Goal: Task Accomplishment & Management: Use online tool/utility

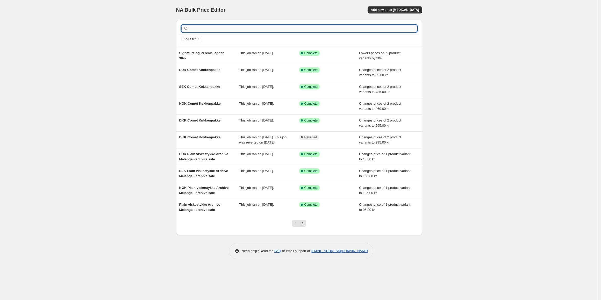
click at [209, 26] on input "text" at bounding box center [304, 28] width 228 height 7
type input "fiber"
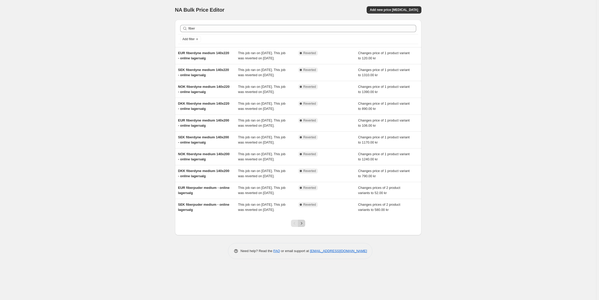
click at [303, 226] on icon "Next" at bounding box center [301, 223] width 5 height 5
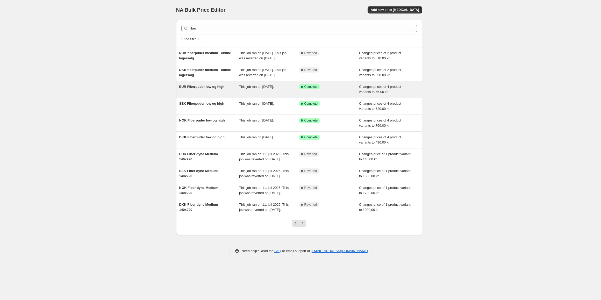
click at [203, 89] on span "EUR Fiberpuder low og high" at bounding box center [201, 87] width 45 height 4
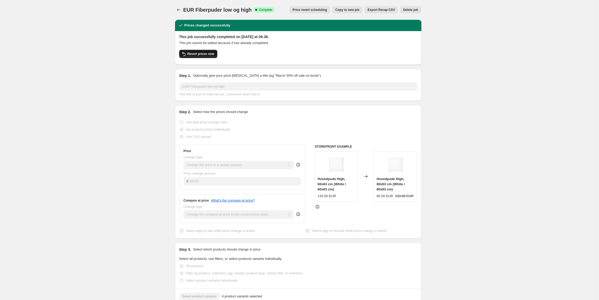
click at [202, 54] on span "Revert prices now" at bounding box center [200, 54] width 27 height 4
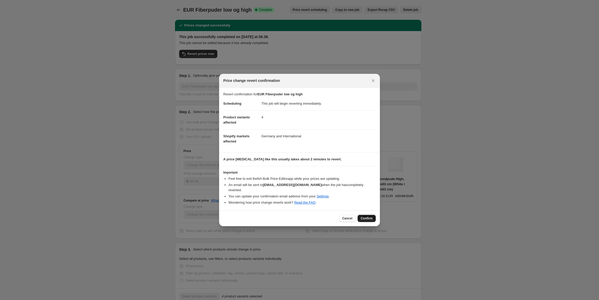
click at [370, 216] on span "Confirm" at bounding box center [367, 218] width 12 height 4
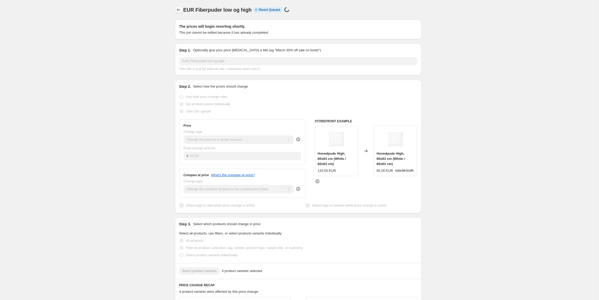
click at [178, 8] on icon "Price change jobs" at bounding box center [178, 9] width 5 height 5
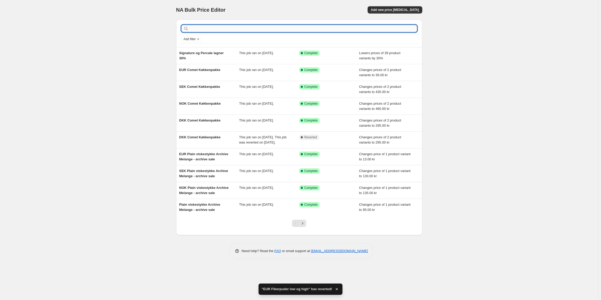
click at [232, 27] on input "text" at bounding box center [304, 28] width 228 height 7
type input "fiber"
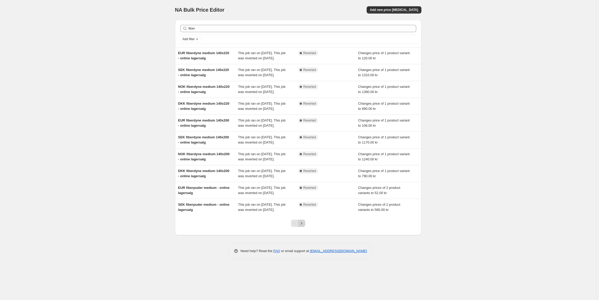
click at [302, 226] on icon "Next" at bounding box center [301, 223] width 5 height 5
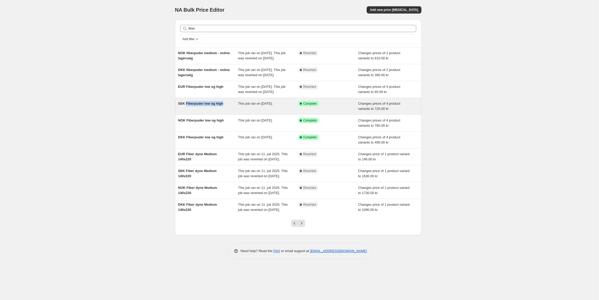
drag, startPoint x: 226, startPoint y: 120, endPoint x: 186, endPoint y: 119, distance: 40.7
click at [186, 111] on div "SEK Fiberpuder low og high" at bounding box center [208, 106] width 60 height 10
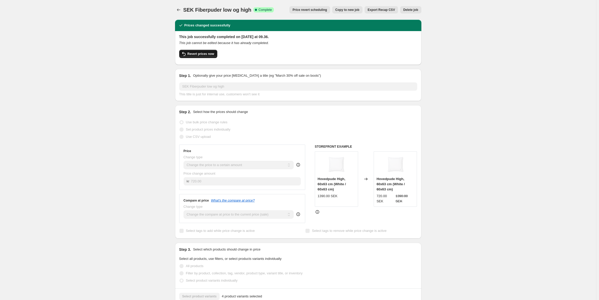
click at [201, 57] on button "Revert prices now" at bounding box center [198, 54] width 38 height 8
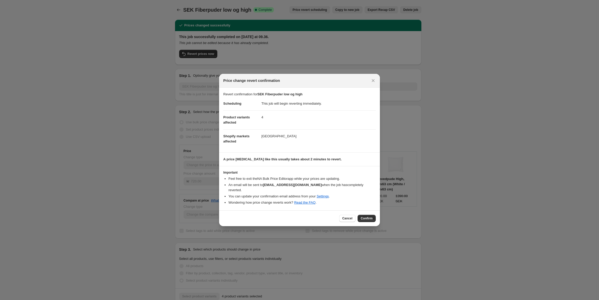
drag, startPoint x: 370, startPoint y: 218, endPoint x: 262, endPoint y: 66, distance: 187.1
click at [369, 211] on div "Cancel Confirm" at bounding box center [299, 218] width 161 height 16
click at [372, 218] on button "Confirm" at bounding box center [366, 218] width 18 height 7
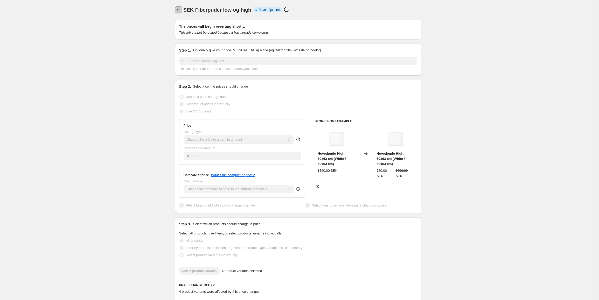
click at [178, 10] on icon "Price change jobs" at bounding box center [178, 9] width 5 height 5
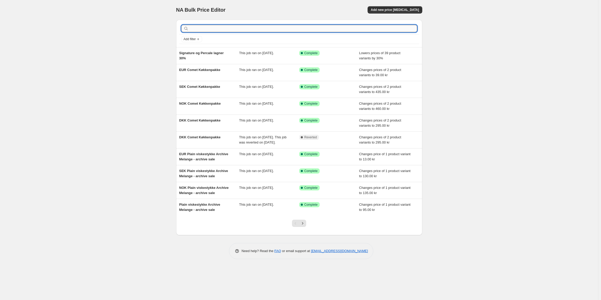
click at [209, 29] on input "text" at bounding box center [304, 28] width 228 height 7
paste input "LAGER I BESTILLING DUCK DOWN Duvet Light PCS 141, 0, DUCK DOWN Duvet Medium PCS…"
type input "LAGER I BESTILLING DUCK DOWN Duvet Light PCS 141, 0, DUCK DOWN Duvet Medium PCS…"
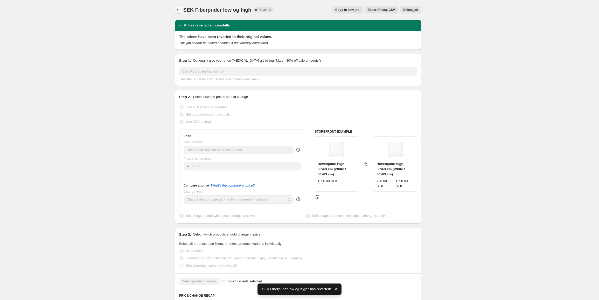
click at [179, 9] on icon "Price change jobs" at bounding box center [178, 9] width 5 height 5
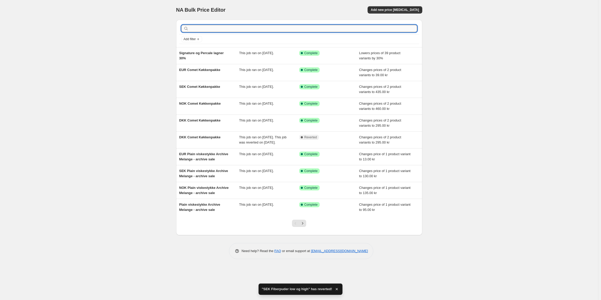
click at [219, 27] on input "text" at bounding box center [304, 28] width 228 height 7
type input "fiber"
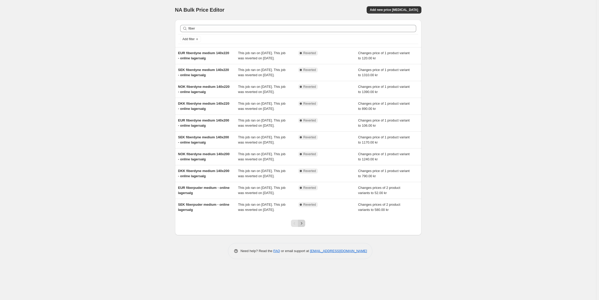
click at [304, 226] on icon "Next" at bounding box center [301, 223] width 5 height 5
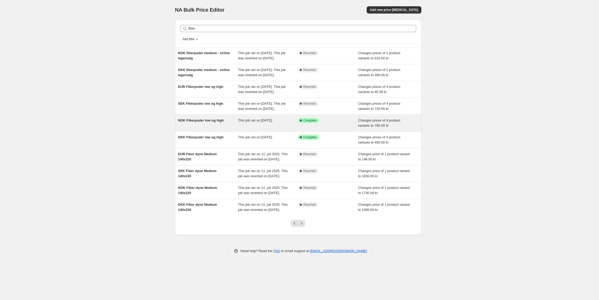
click at [201, 122] on span "NOK Fiberpuder low og high" at bounding box center [201, 120] width 46 height 4
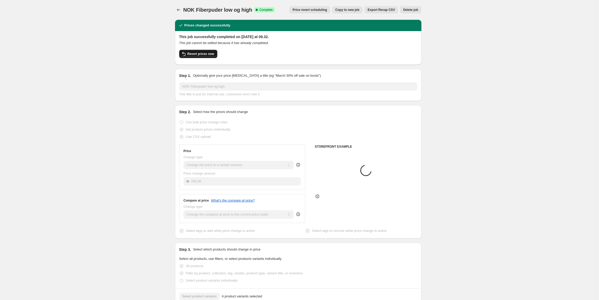
click at [201, 55] on span "Revert prices now" at bounding box center [200, 54] width 27 height 4
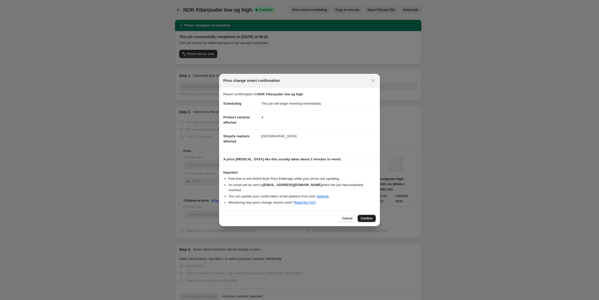
click at [363, 216] on span "Confirm" at bounding box center [367, 218] width 12 height 4
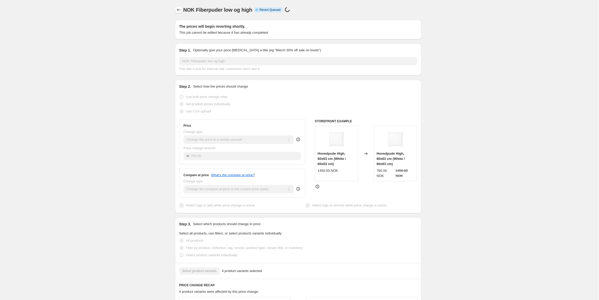
click at [178, 11] on icon "Price change jobs" at bounding box center [178, 9] width 5 height 5
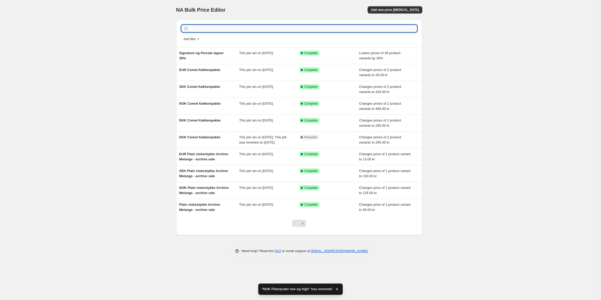
click at [204, 29] on input "text" at bounding box center [304, 28] width 228 height 7
type input "fiber"
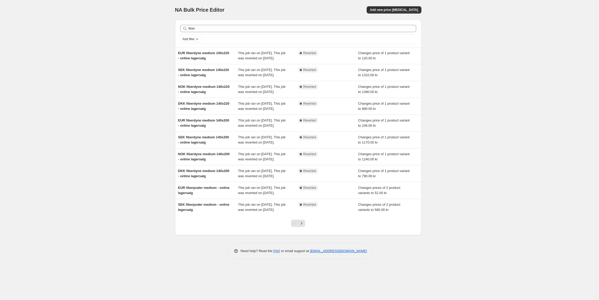
click at [307, 235] on div at bounding box center [297, 226] width 21 height 20
click at [304, 226] on icon "Next" at bounding box center [301, 223] width 5 height 5
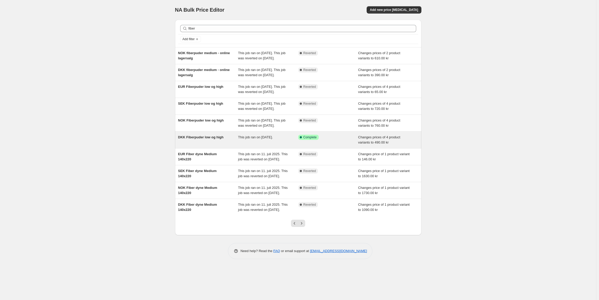
click at [199, 139] on span "DKK Fiberpuder low og high" at bounding box center [201, 137] width 46 height 4
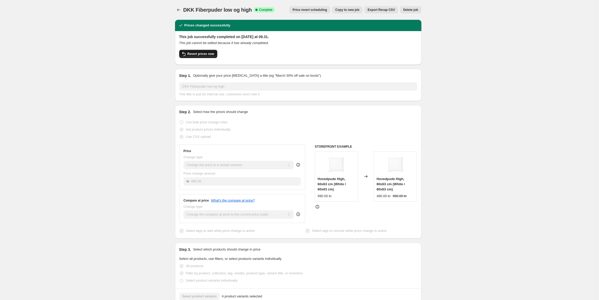
click at [206, 56] on span "Revert prices now" at bounding box center [200, 54] width 27 height 4
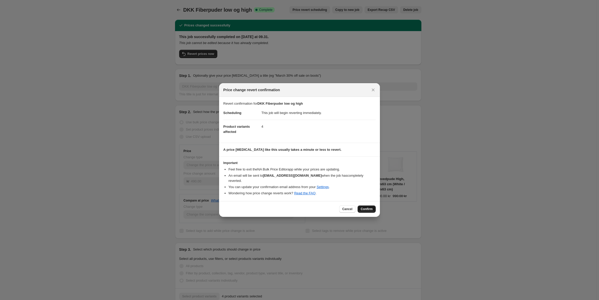
click at [366, 207] on span "Confirm" at bounding box center [367, 209] width 12 height 4
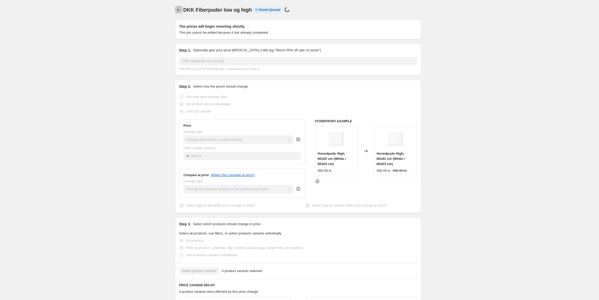
click at [179, 10] on icon "Price change jobs" at bounding box center [178, 9] width 5 height 5
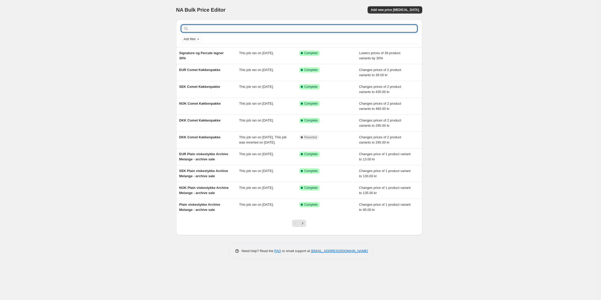
click at [205, 26] on input "text" at bounding box center [304, 28] width 228 height 7
type input "and"
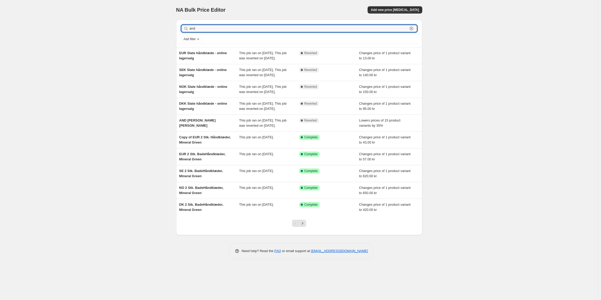
drag, startPoint x: 205, startPoint y: 26, endPoint x: 178, endPoint y: 27, distance: 27.2
click at [178, 27] on div "and Clear Add filter" at bounding box center [299, 33] width 246 height 27
type input "baby"
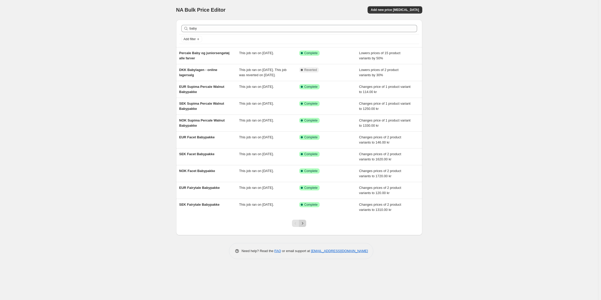
click at [303, 226] on icon "Next" at bounding box center [302, 223] width 5 height 5
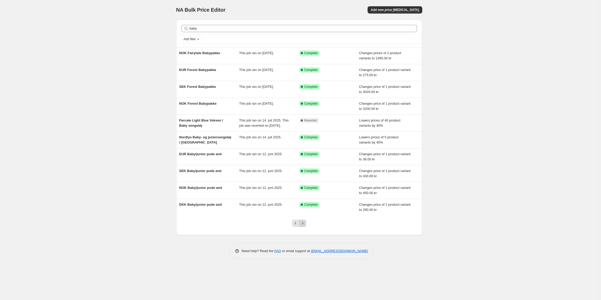
click at [304, 226] on icon "Next" at bounding box center [302, 223] width 5 height 5
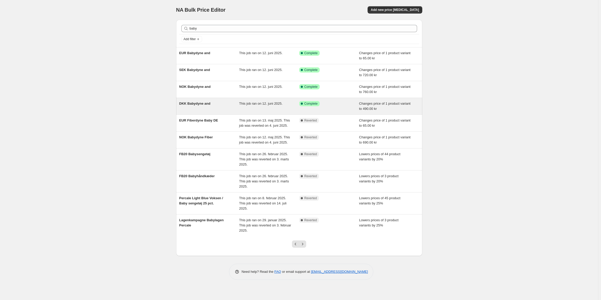
click at [194, 100] on div "DKK Babydyne and This job ran on 12. juni 2025. Success Complete Complete Chang…" at bounding box center [299, 106] width 246 height 17
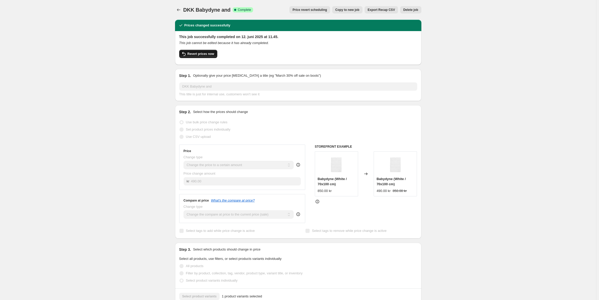
click at [201, 53] on span "Revert prices now" at bounding box center [200, 54] width 27 height 4
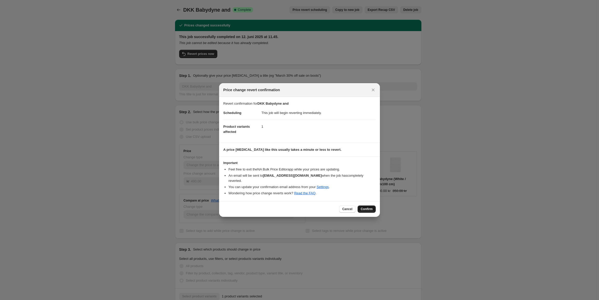
click at [366, 209] on button "Confirm" at bounding box center [366, 209] width 18 height 7
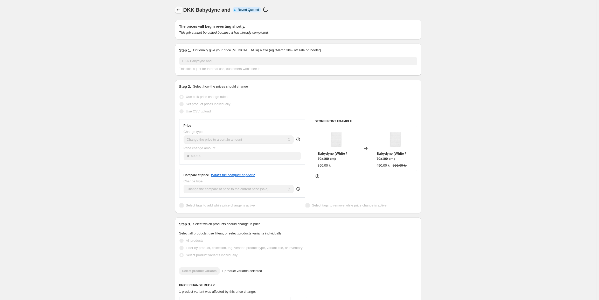
click at [180, 10] on icon "Price change jobs" at bounding box center [178, 9] width 5 height 5
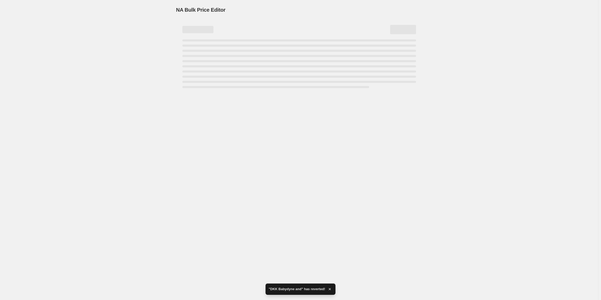
click at [197, 29] on div "Page loading" at bounding box center [197, 29] width 31 height 7
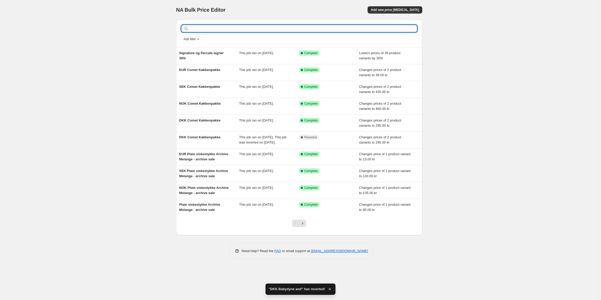
click at [205, 31] on input "text" at bounding box center [304, 28] width 228 height 7
type input "baby"
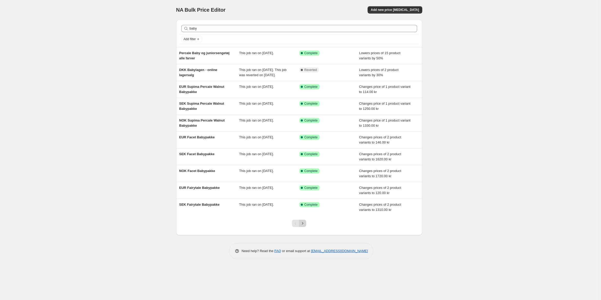
click at [304, 226] on icon "Next" at bounding box center [302, 223] width 5 height 5
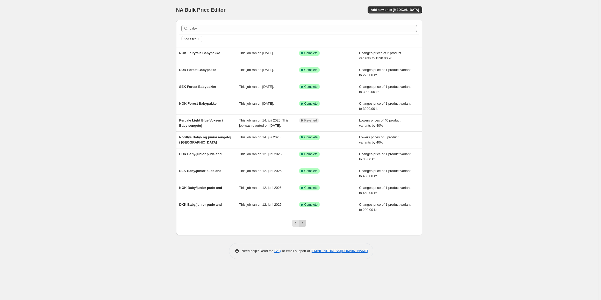
click at [304, 226] on icon "Next" at bounding box center [302, 223] width 5 height 5
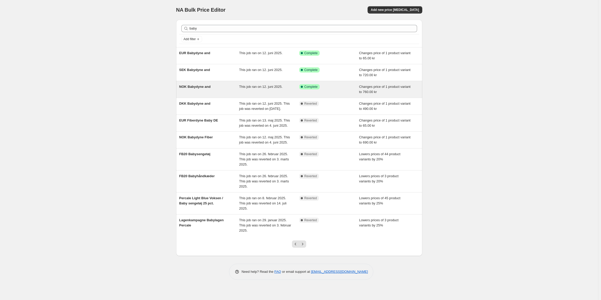
click at [196, 88] on span "NOK Babydyne and" at bounding box center [194, 87] width 31 height 4
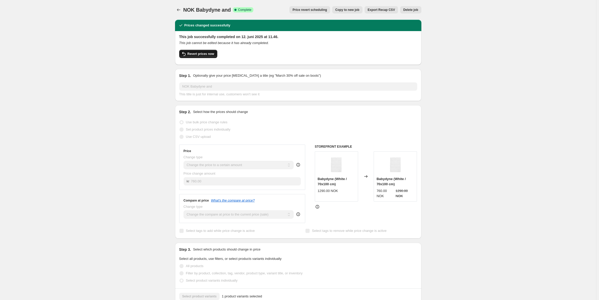
click at [201, 55] on span "Revert prices now" at bounding box center [200, 54] width 27 height 4
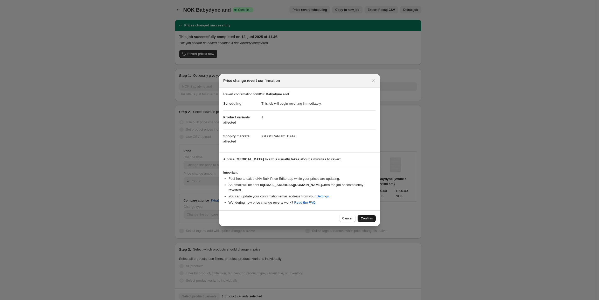
click at [369, 218] on button "Confirm" at bounding box center [366, 218] width 18 height 7
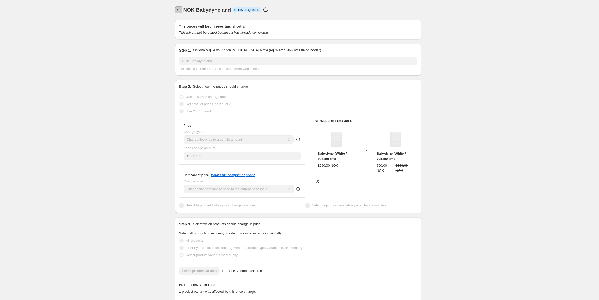
click at [177, 9] on icon "Price change jobs" at bounding box center [178, 9] width 5 height 5
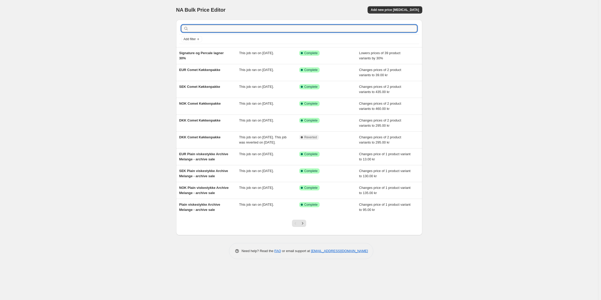
click at [208, 30] on input "text" at bounding box center [304, 28] width 228 height 7
type input "baby"
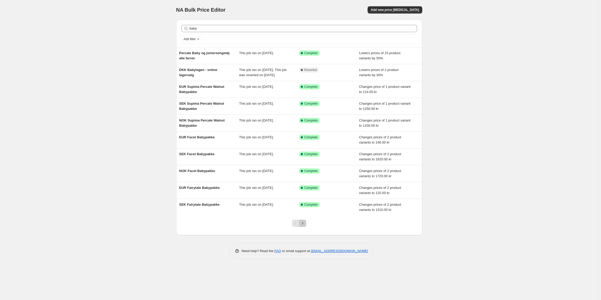
click at [305, 226] on icon "Next" at bounding box center [302, 223] width 5 height 5
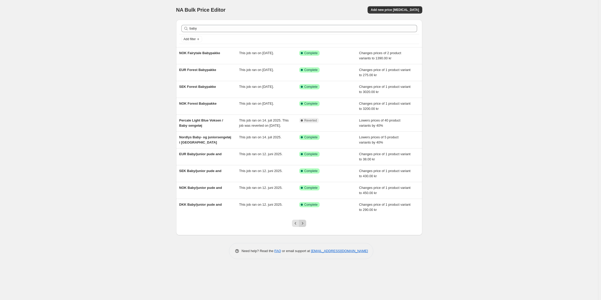
click at [305, 226] on icon "Next" at bounding box center [302, 223] width 5 height 5
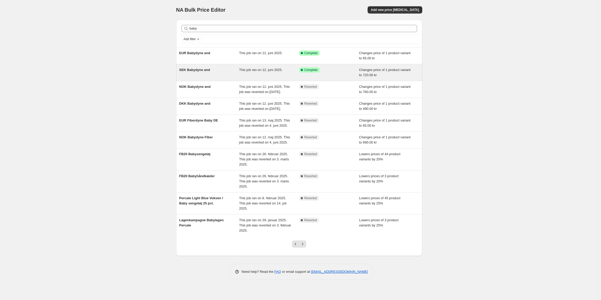
click at [197, 70] on span "SEK Babydyne and" at bounding box center [194, 70] width 31 height 4
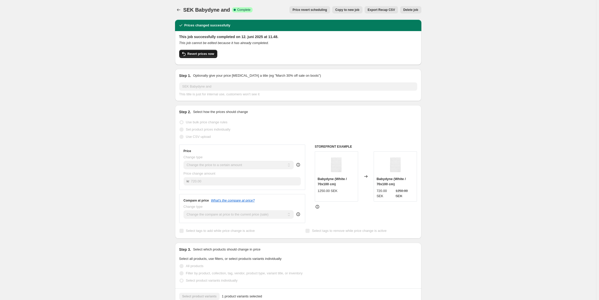
click at [201, 55] on span "Revert prices now" at bounding box center [200, 54] width 27 height 4
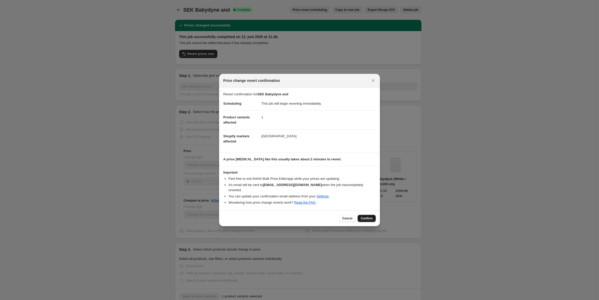
click at [368, 217] on span "Confirm" at bounding box center [367, 218] width 12 height 4
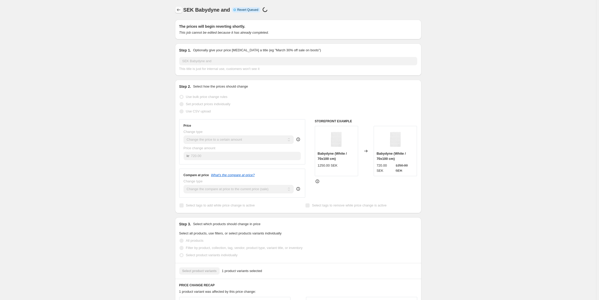
click at [181, 10] on icon "Price change jobs" at bounding box center [178, 9] width 5 height 5
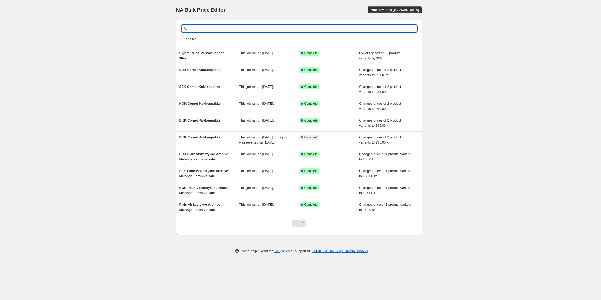
click at [217, 29] on input "text" at bounding box center [304, 28] width 228 height 7
type input "baby"
click at [218, 28] on input "text" at bounding box center [304, 28] width 228 height 7
type input "and"
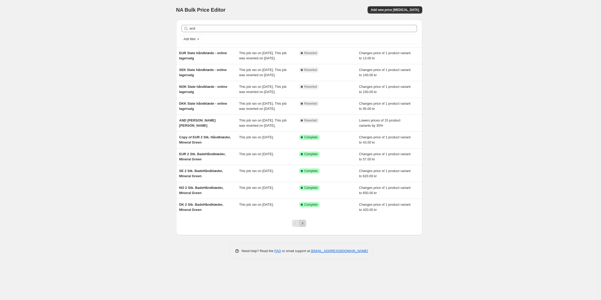
click at [305, 226] on icon "Next" at bounding box center [302, 223] width 5 height 5
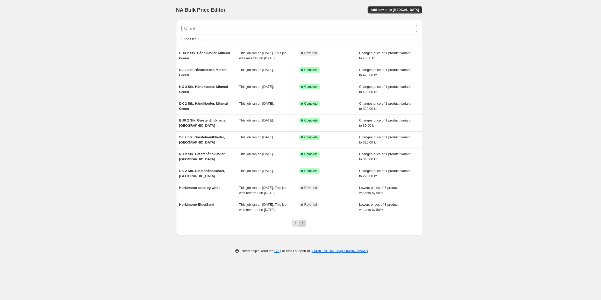
click at [305, 226] on icon "Next" at bounding box center [302, 223] width 5 height 5
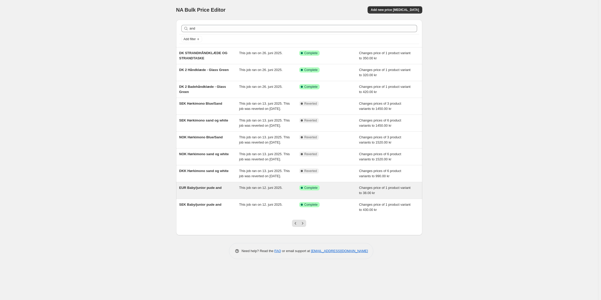
click at [211, 190] on span "EUR Baby/junior pude and" at bounding box center [200, 188] width 43 height 4
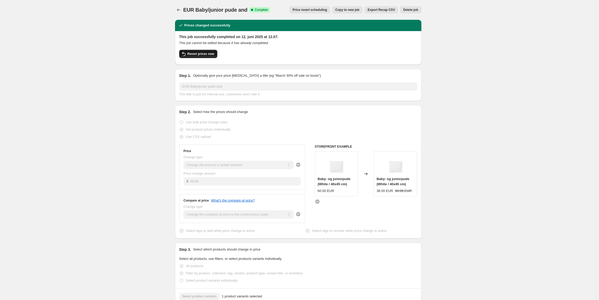
click at [205, 56] on span "Revert prices now" at bounding box center [200, 54] width 27 height 4
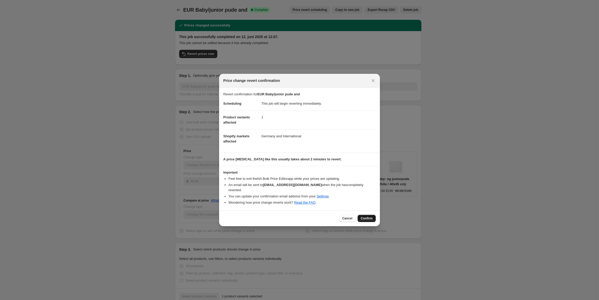
click at [368, 216] on span "Confirm" at bounding box center [367, 218] width 12 height 4
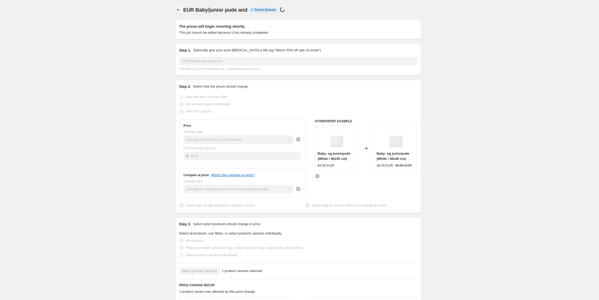
click at [181, 7] on button "Price change jobs" at bounding box center [178, 9] width 7 height 7
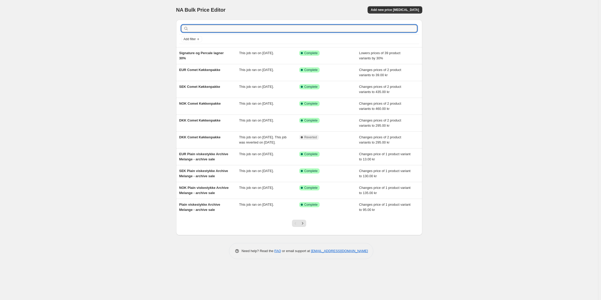
click at [215, 28] on input "text" at bounding box center [304, 28] width 228 height 7
type input "ba"
click at [213, 26] on input "text" at bounding box center [304, 28] width 228 height 7
type input "baby"
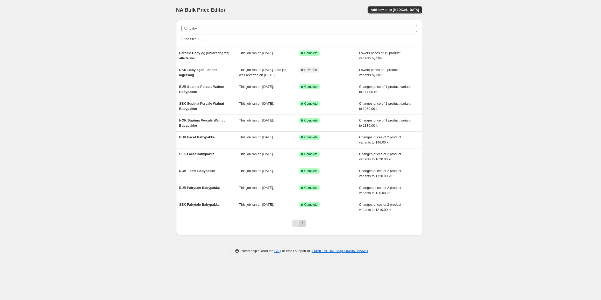
click at [303, 226] on icon "Next" at bounding box center [302, 223] width 5 height 5
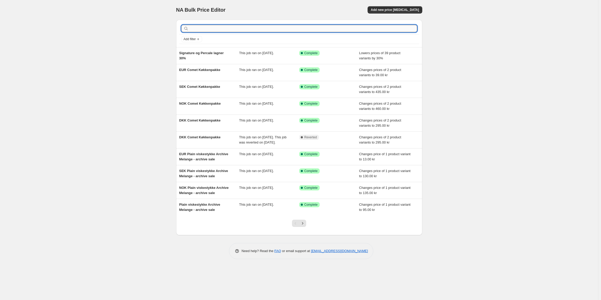
click at [203, 29] on input "text" at bounding box center [304, 28] width 228 height 7
type input "do"
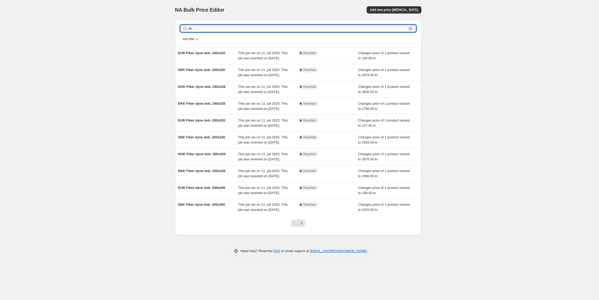
drag, startPoint x: 206, startPoint y: 29, endPoint x: 163, endPoint y: 28, distance: 43.6
click at [163, 28] on div "NA Bulk Price Editor. This page is ready NA Bulk Price Editor Add new price cha…" at bounding box center [298, 150] width 596 height 300
type input "and"
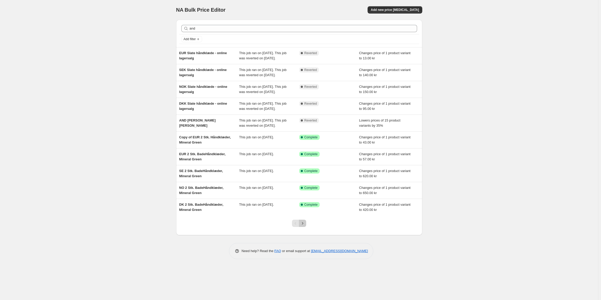
click at [303, 226] on icon "Next" at bounding box center [302, 223] width 5 height 5
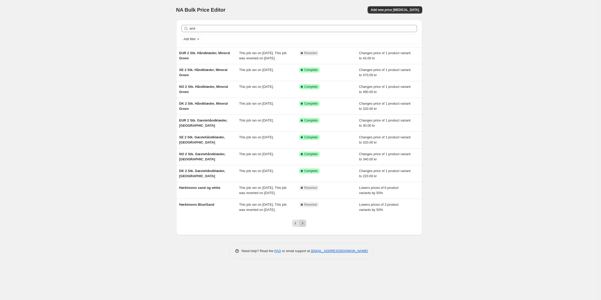
click at [302, 226] on icon "Next" at bounding box center [302, 223] width 5 height 5
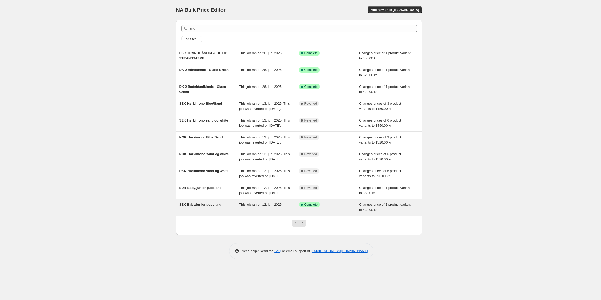
click at [208, 213] on div "SEK Baby/junior pude and" at bounding box center [209, 207] width 60 height 10
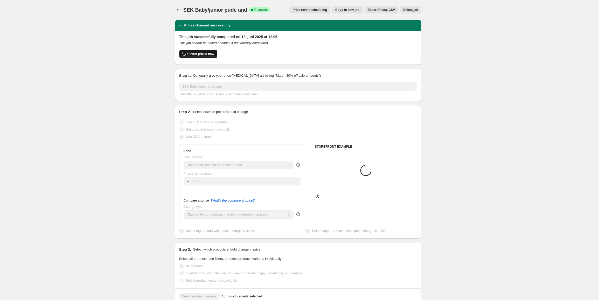
click at [207, 55] on span "Revert prices now" at bounding box center [200, 54] width 27 height 4
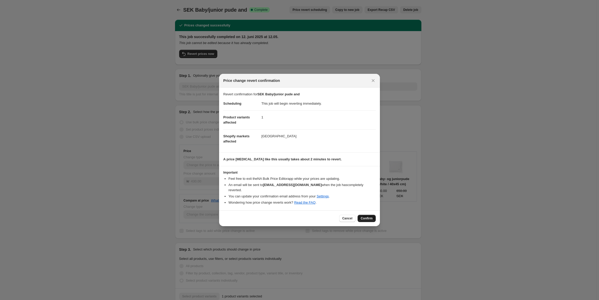
click at [369, 216] on span "Confirm" at bounding box center [367, 218] width 12 height 4
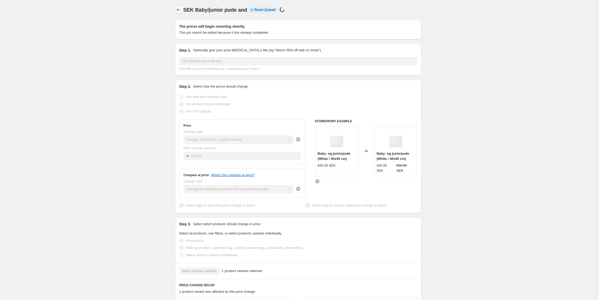
click at [180, 11] on icon "Price change jobs" at bounding box center [178, 9] width 5 height 5
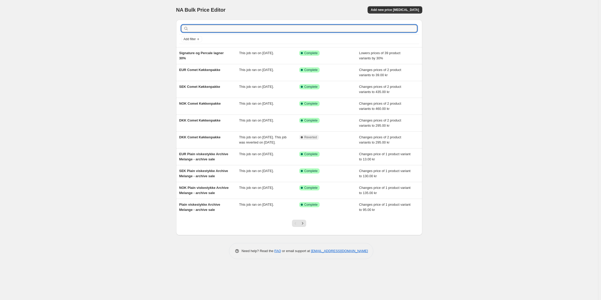
click at [206, 30] on input "text" at bounding box center [304, 28] width 228 height 7
type input "and"
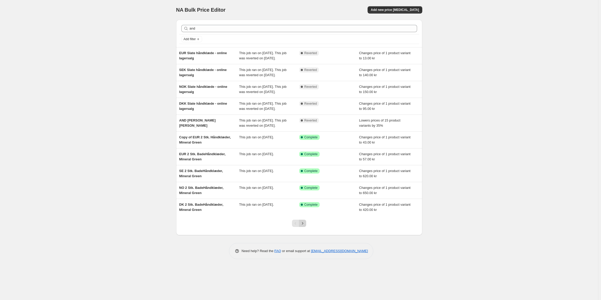
click at [305, 226] on icon "Next" at bounding box center [302, 223] width 5 height 5
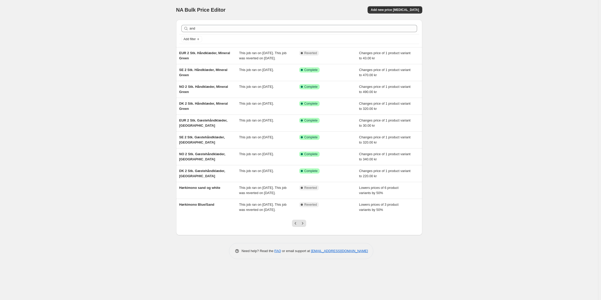
click at [303, 235] on div at bounding box center [299, 226] width 21 height 20
click at [302, 226] on icon "Next" at bounding box center [302, 223] width 5 height 5
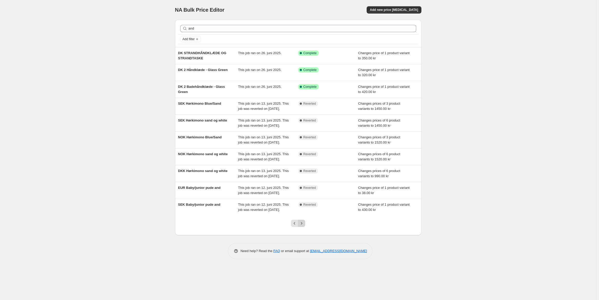
click at [303, 226] on icon "Next" at bounding box center [301, 223] width 5 height 5
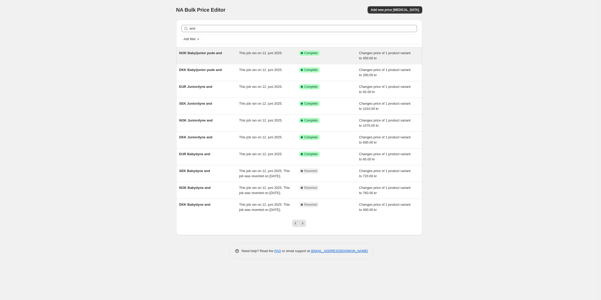
click at [204, 54] on span "NOK Baby/junior pude and" at bounding box center [200, 53] width 43 height 4
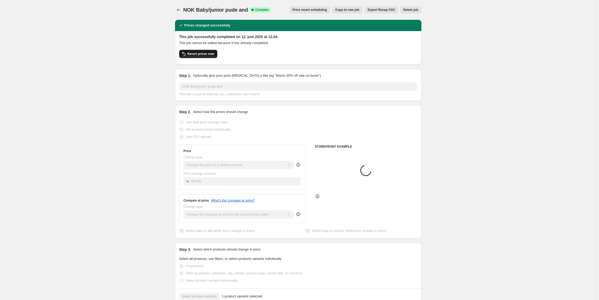
click at [201, 54] on span "Revert prices now" at bounding box center [200, 54] width 27 height 4
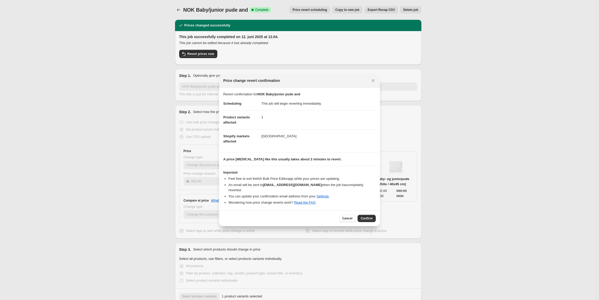
click at [366, 221] on div "Cancel Confirm" at bounding box center [299, 218] width 161 height 16
click at [367, 216] on span "Confirm" at bounding box center [367, 218] width 12 height 4
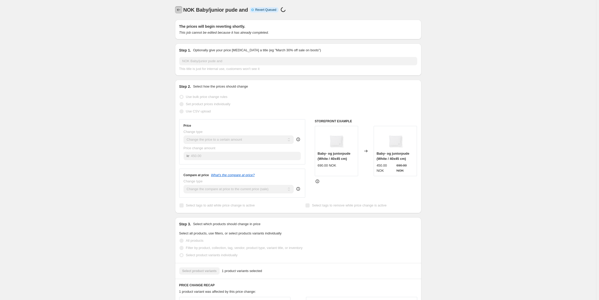
click at [179, 8] on icon "Price change jobs" at bounding box center [178, 9] width 5 height 5
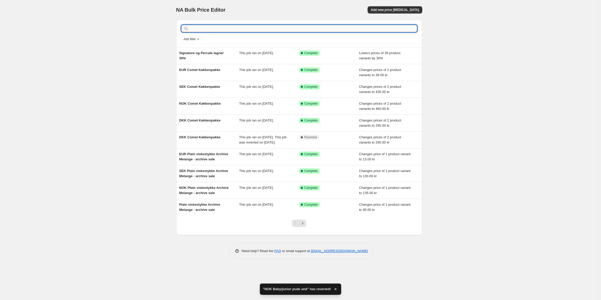
click at [204, 29] on input "text" at bounding box center [304, 28] width 228 height 7
type input "and"
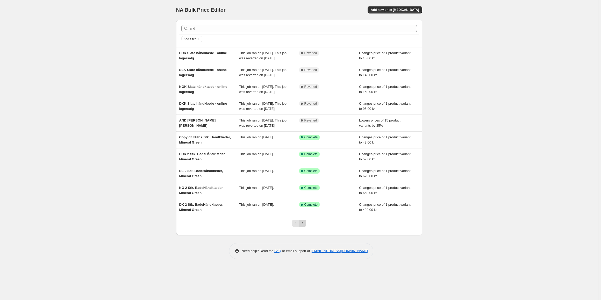
click at [303, 226] on icon "Next" at bounding box center [302, 223] width 5 height 5
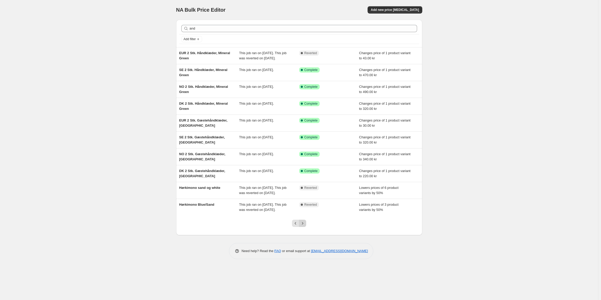
click at [304, 226] on icon "Next" at bounding box center [302, 223] width 5 height 5
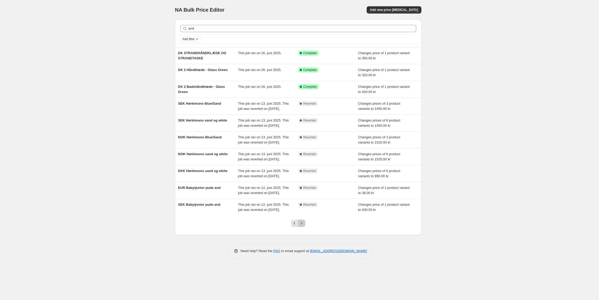
click at [304, 226] on icon "Next" at bounding box center [301, 223] width 5 height 5
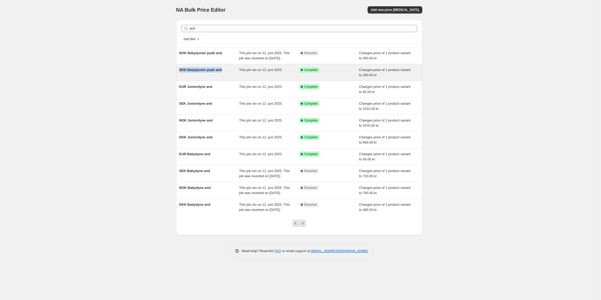
drag, startPoint x: 175, startPoint y: 76, endPoint x: 226, endPoint y: 78, distance: 50.6
click at [226, 78] on div "and Clear Add filter NOK Baby/junior pude and This job ran on 12. juni 2025. Th…" at bounding box center [297, 126] width 250 height 220
copy span "DKK Baby/junior pude and"
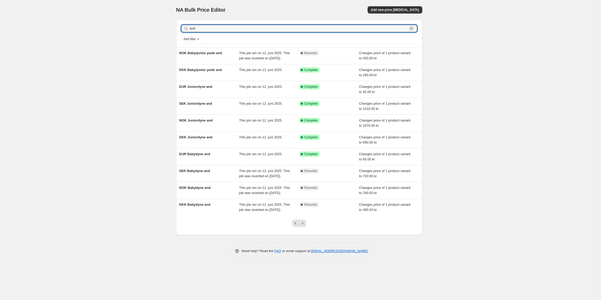
drag, startPoint x: 201, startPoint y: 27, endPoint x: 172, endPoint y: 26, distance: 29.0
click at [172, 26] on div "and Clear Add filter NOK Baby/junior pude and This job ran on 12. juni 2025. Th…" at bounding box center [297, 126] width 250 height 220
paste input "DKK Baby/junior pude"
type input "DKK Baby/junior pude and"
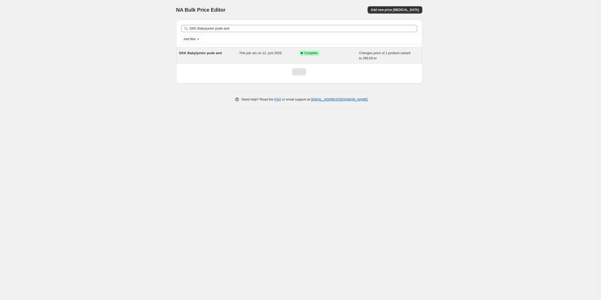
click at [210, 55] on div "DKK Baby/junior pude and" at bounding box center [209, 56] width 60 height 10
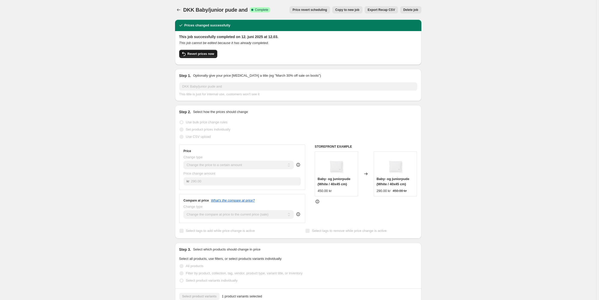
click at [199, 55] on span "Revert prices now" at bounding box center [200, 54] width 27 height 4
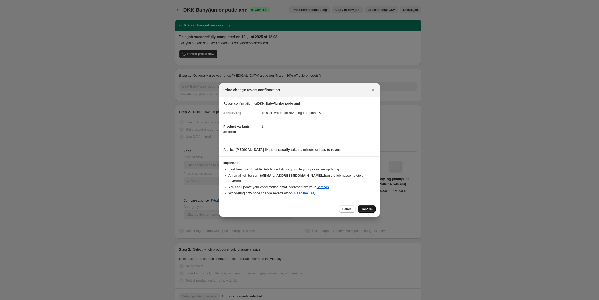
drag, startPoint x: 363, startPoint y: 205, endPoint x: 352, endPoint y: 191, distance: 17.6
click at [362, 207] on span "Confirm" at bounding box center [367, 209] width 12 height 4
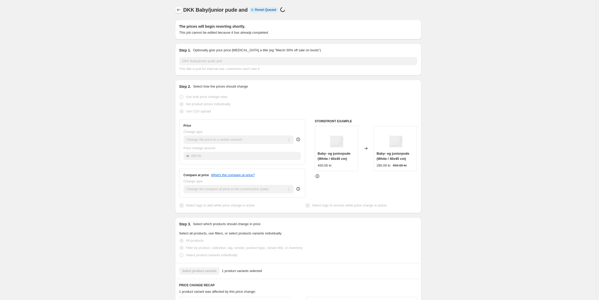
click at [180, 9] on icon "Price change jobs" at bounding box center [178, 9] width 5 height 5
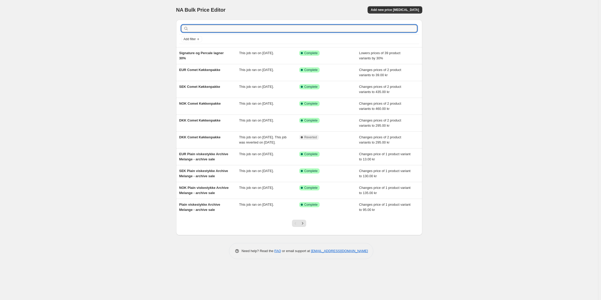
click at [212, 32] on input "text" at bounding box center [304, 28] width 228 height 7
paste input "DKK Baby/junior pude and"
type input "DKK Baby/junior pude and"
click at [195, 30] on input "text" at bounding box center [304, 28] width 228 height 7
paste input "DKK Baby/junior pude and"
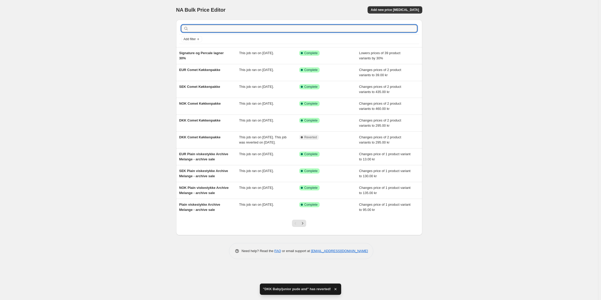
type input "DKK Baby/junior pude and"
drag, startPoint x: 197, startPoint y: 27, endPoint x: 175, endPoint y: 27, distance: 21.8
click at [175, 27] on div "DKK Baby/junior pude and Clear Add filter Signature og Percale lagner 30% This …" at bounding box center [297, 126] width 250 height 220
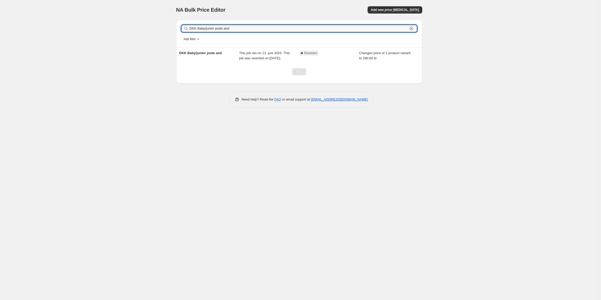
drag, startPoint x: 197, startPoint y: 29, endPoint x: 180, endPoint y: 26, distance: 16.6
click at [180, 26] on div "DKK Baby/junior pude and Clear" at bounding box center [299, 28] width 240 height 11
type input "Baby/junior pude and"
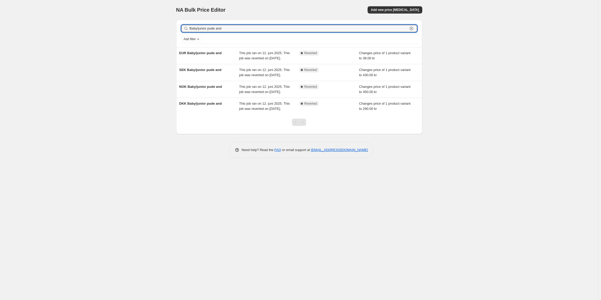
drag, startPoint x: 215, startPoint y: 30, endPoint x: 141, endPoint y: 26, distance: 74.8
click at [141, 26] on div "NA Bulk Price Editor. This page is ready NA Bulk Price Editor Add new price cha…" at bounding box center [299, 150] width 599 height 300
type input "and"
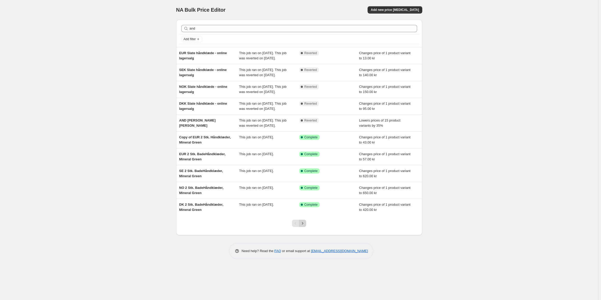
click at [306, 227] on button "Next" at bounding box center [302, 223] width 7 height 7
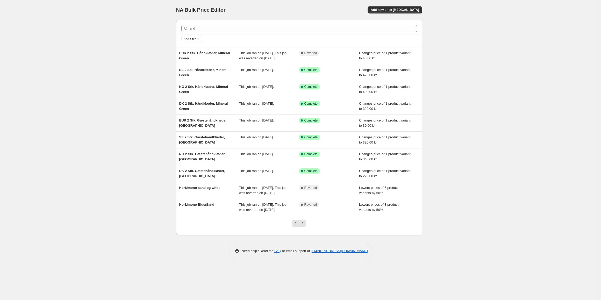
click at [303, 235] on div at bounding box center [299, 226] width 21 height 20
click at [303, 226] on icon "Next" at bounding box center [302, 223] width 5 height 5
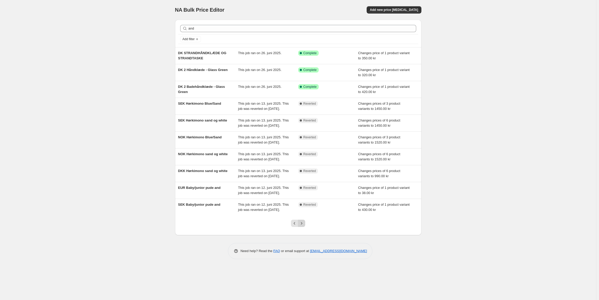
click at [303, 226] on icon "Next" at bounding box center [301, 223] width 5 height 5
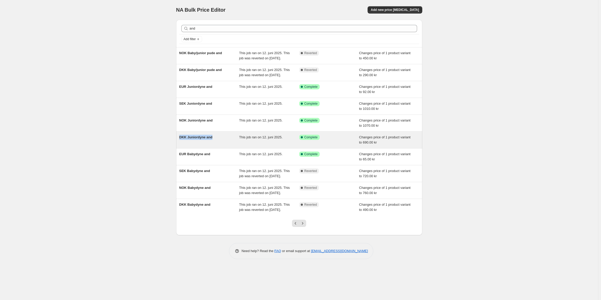
drag, startPoint x: 215, startPoint y: 149, endPoint x: 176, endPoint y: 148, distance: 39.4
click at [176, 148] on div "DKK Juniordyne and This job ran on 12. juni 2025. Success Complete Complete Cha…" at bounding box center [299, 140] width 246 height 17
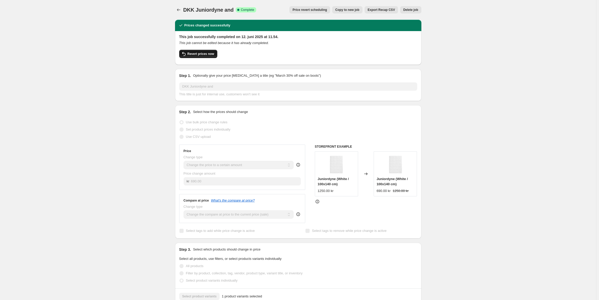
click at [204, 54] on span "Revert prices now" at bounding box center [200, 54] width 27 height 4
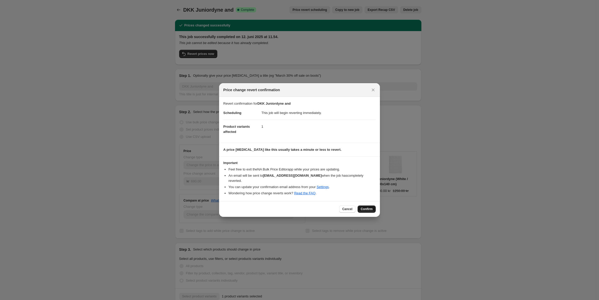
click at [369, 206] on button "Confirm" at bounding box center [366, 209] width 18 height 7
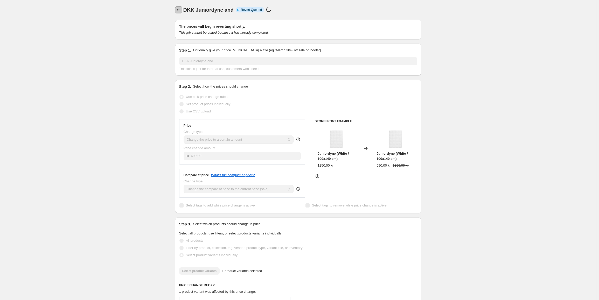
click at [181, 10] on icon "Price change jobs" at bounding box center [178, 9] width 5 height 5
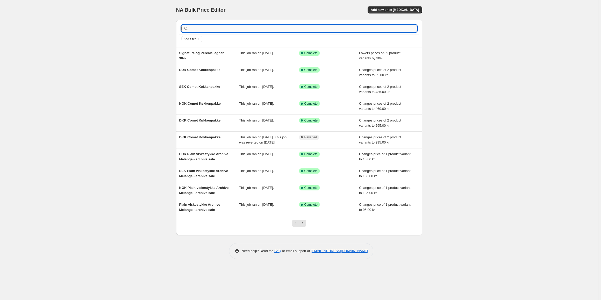
click at [209, 30] on input "text" at bounding box center [304, 28] width 228 height 7
paste input "DKK Baby/junior pude and"
type input "DKK Baby/junior pude and"
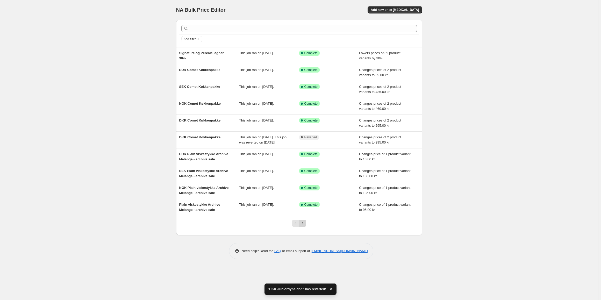
click at [304, 227] on button "Next" at bounding box center [302, 223] width 7 height 7
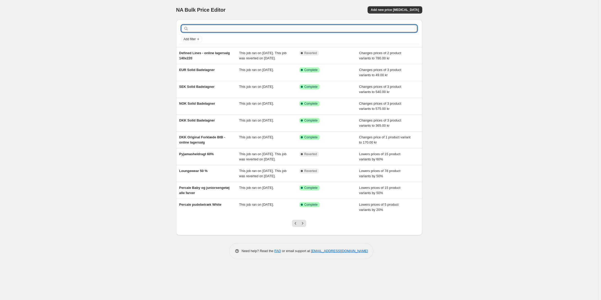
click at [192, 31] on input "text" at bounding box center [304, 28] width 228 height 7
type input "and"
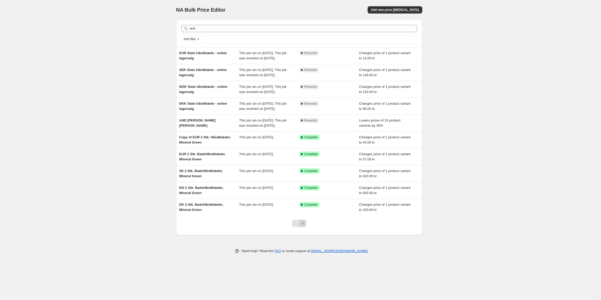
click at [301, 226] on icon "Next" at bounding box center [302, 223] width 5 height 5
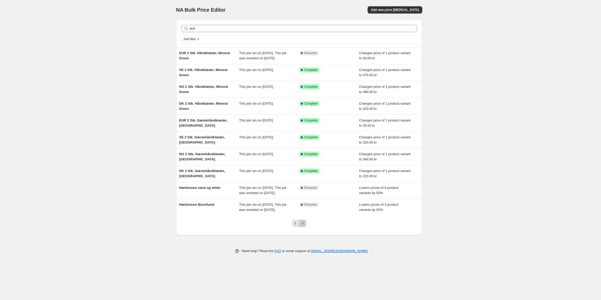
click at [306, 227] on button "Next" at bounding box center [302, 223] width 7 height 7
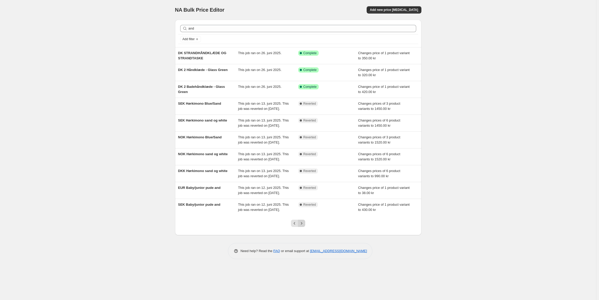
click at [302, 227] on button "Next" at bounding box center [301, 223] width 7 height 7
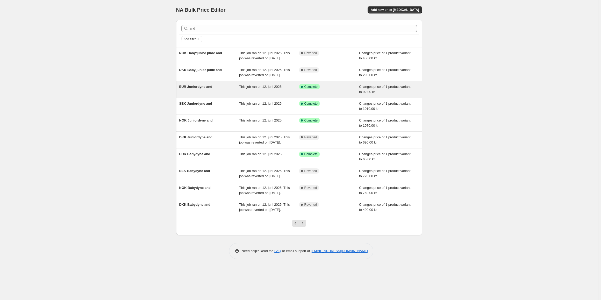
click at [193, 89] on span "EUR Juniordyne and" at bounding box center [195, 87] width 33 height 4
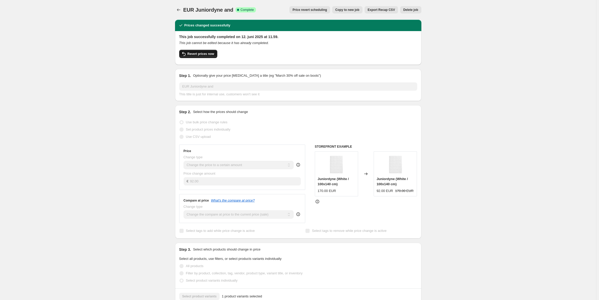
click at [193, 54] on span "Revert prices now" at bounding box center [200, 54] width 27 height 4
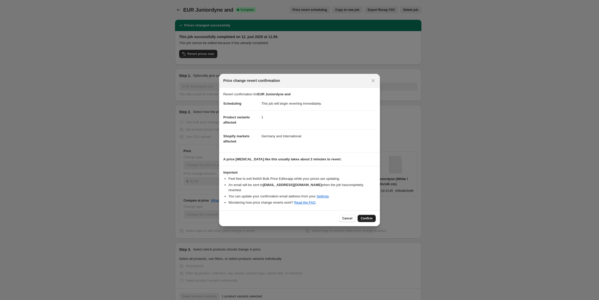
drag, startPoint x: 368, startPoint y: 216, endPoint x: 275, endPoint y: 103, distance: 146.4
click at [368, 216] on span "Confirm" at bounding box center [367, 218] width 12 height 4
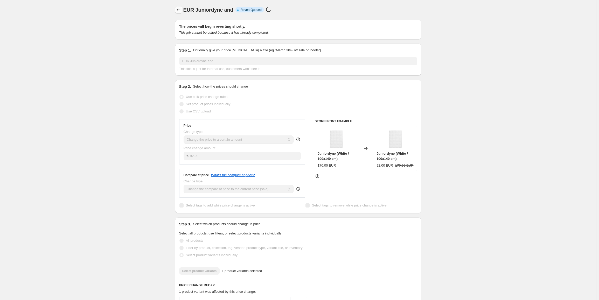
click at [181, 9] on icon "Price change jobs" at bounding box center [178, 9] width 5 height 5
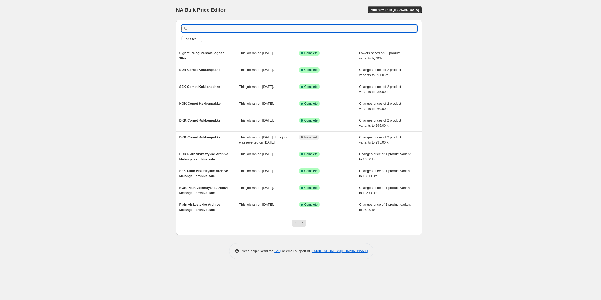
click at [194, 26] on input "text" at bounding box center [304, 28] width 228 height 7
paste input "Juniordyne and"
type input "Juniordyne and"
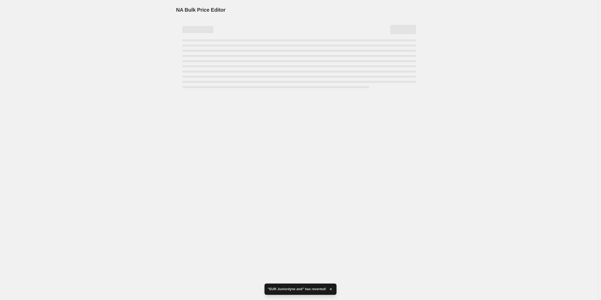
click at [199, 79] on div "Page loading" at bounding box center [299, 63] width 234 height 49
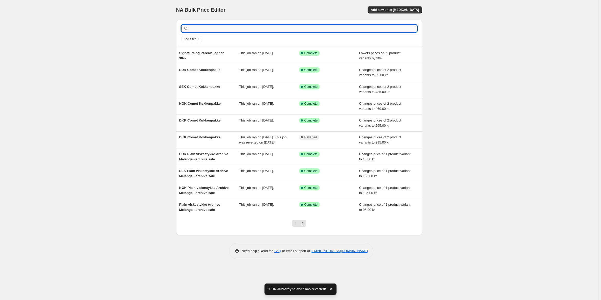
click at [191, 29] on input "text" at bounding box center [304, 28] width 228 height 7
paste input "Juniordyne and"
type input "Juniordyne and"
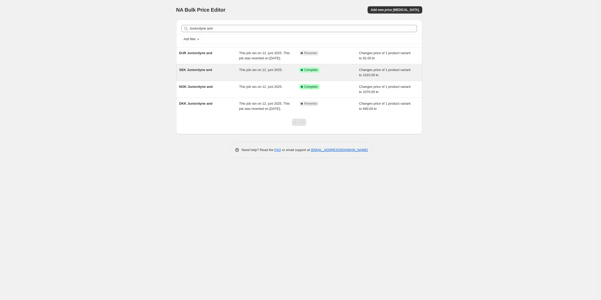
click at [200, 72] on span "SEK Juniordyne and" at bounding box center [195, 70] width 33 height 4
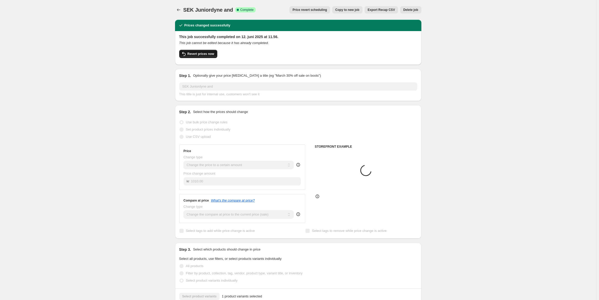
click at [199, 54] on span "Revert prices now" at bounding box center [200, 54] width 27 height 4
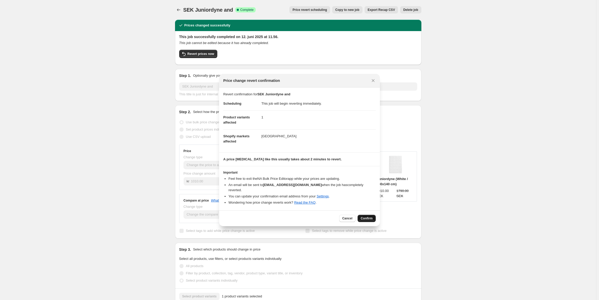
click at [372, 217] on span "Confirm" at bounding box center [367, 218] width 12 height 4
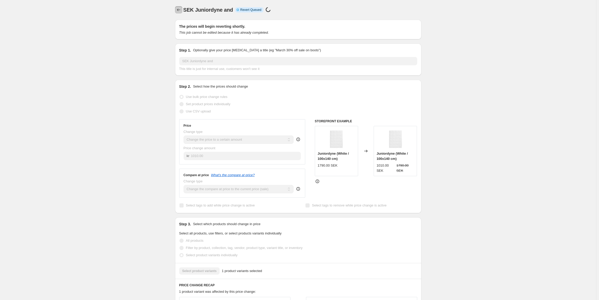
click at [177, 11] on button "Price change jobs" at bounding box center [178, 9] width 7 height 7
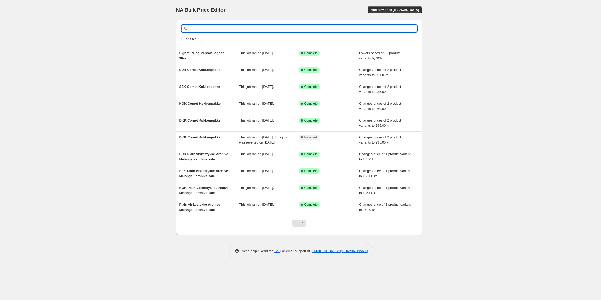
click at [193, 28] on input "text" at bounding box center [304, 28] width 228 height 7
paste input "Juniordyne and"
type input "Juniordyne and"
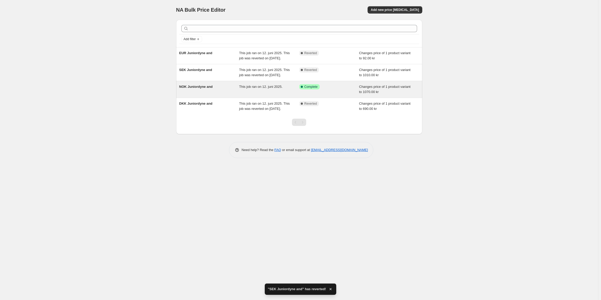
click at [198, 89] on span "NOK Juniordyne and" at bounding box center [195, 87] width 33 height 4
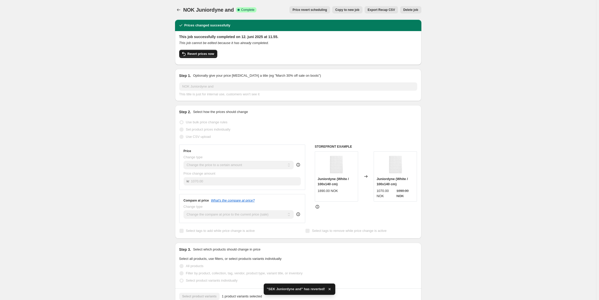
click at [206, 54] on span "Revert prices now" at bounding box center [200, 54] width 27 height 4
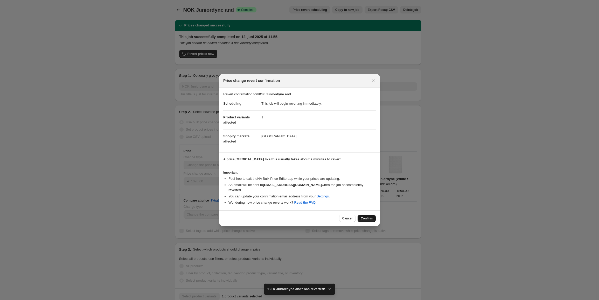
click at [369, 217] on span "Confirm" at bounding box center [367, 218] width 12 height 4
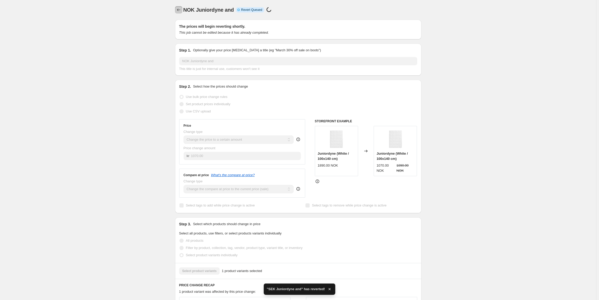
click at [179, 9] on icon "Price change jobs" at bounding box center [178, 9] width 5 height 5
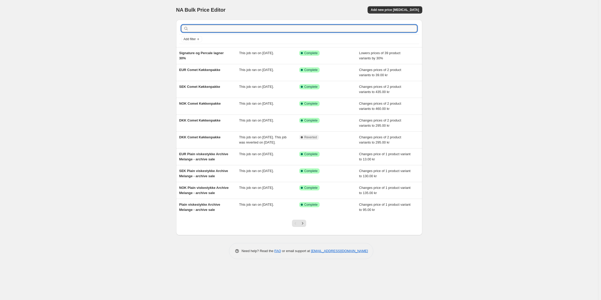
click at [199, 30] on input "text" at bounding box center [304, 28] width 228 height 7
type input "and"
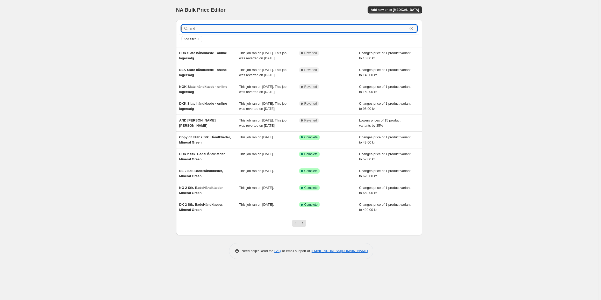
click at [207, 26] on input "and" at bounding box center [299, 28] width 218 height 7
type input "and"
click at [207, 26] on input "and" at bounding box center [299, 28] width 218 height 7
type input "and varm"
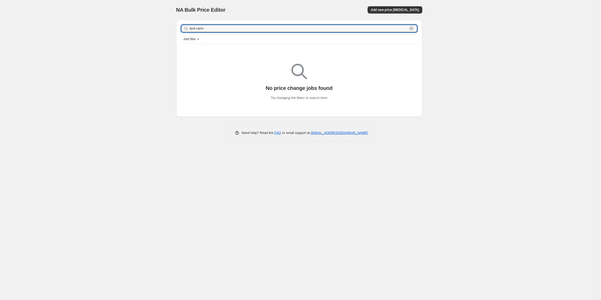
click at [207, 26] on input "and varm" at bounding box center [299, 28] width 218 height 7
type input "and"
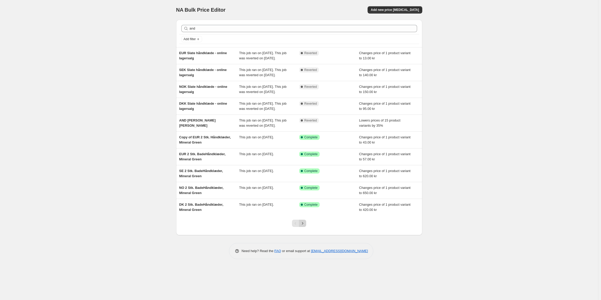
click at [303, 226] on icon "Next" at bounding box center [302, 223] width 5 height 5
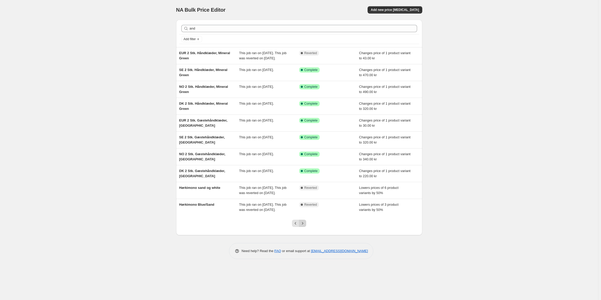
click at [302, 226] on icon "Next" at bounding box center [302, 223] width 5 height 5
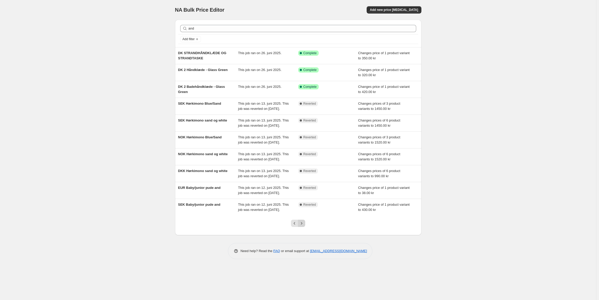
click at [304, 226] on icon "Next" at bounding box center [301, 223] width 5 height 5
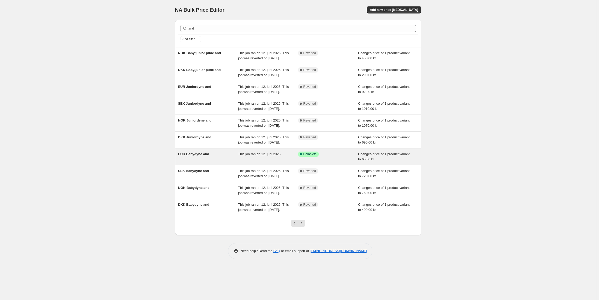
click at [207, 156] on span "EUR Babydyne and" at bounding box center [193, 154] width 31 height 4
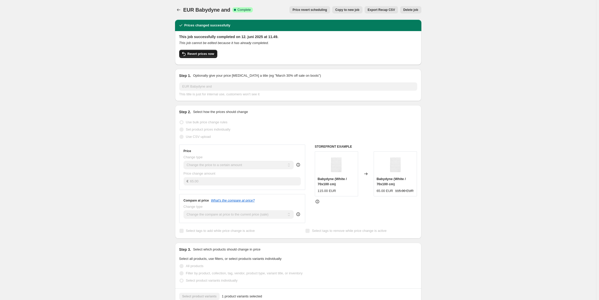
click at [202, 55] on span "Revert prices now" at bounding box center [200, 54] width 27 height 4
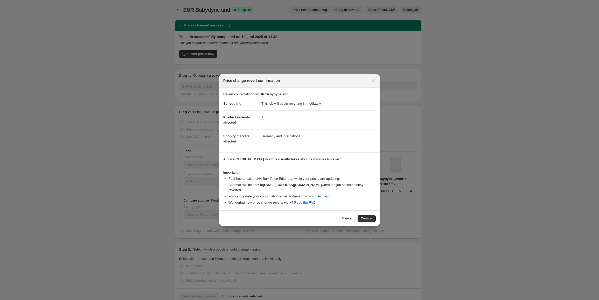
drag, startPoint x: 366, startPoint y: 217, endPoint x: 316, endPoint y: 140, distance: 91.1
click at [366, 216] on span "Confirm" at bounding box center [367, 218] width 12 height 4
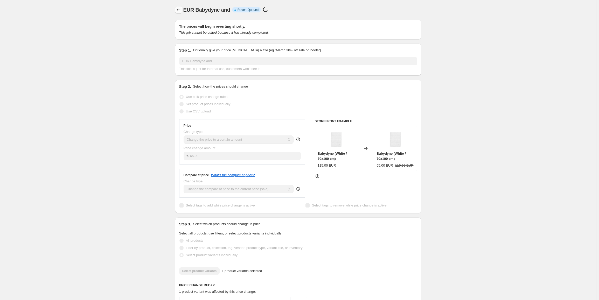
click at [178, 10] on icon "Price change jobs" at bounding box center [178, 9] width 5 height 5
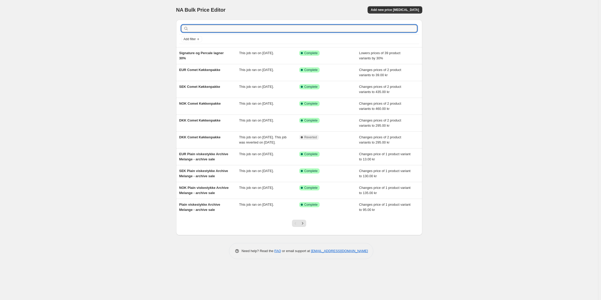
click at [210, 30] on input "text" at bounding box center [304, 28] width 228 height 7
click at [209, 30] on input "text" at bounding box center [304, 28] width 228 height 7
type input "and"
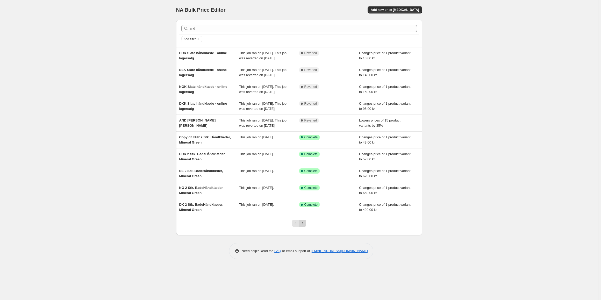
click at [303, 226] on icon "Next" at bounding box center [302, 223] width 5 height 5
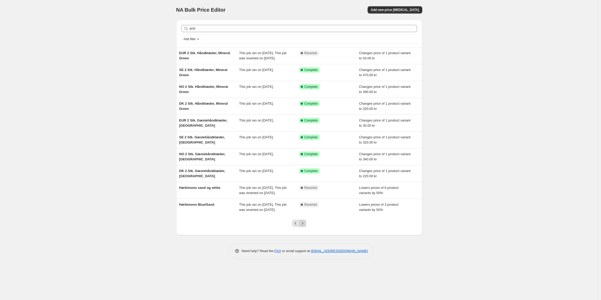
click at [302, 226] on icon "Next" at bounding box center [302, 223] width 5 height 5
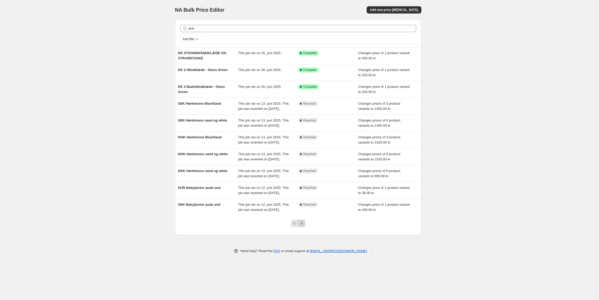
click at [304, 226] on icon "Next" at bounding box center [301, 223] width 5 height 5
